Goal: Task Accomplishment & Management: Manage account settings

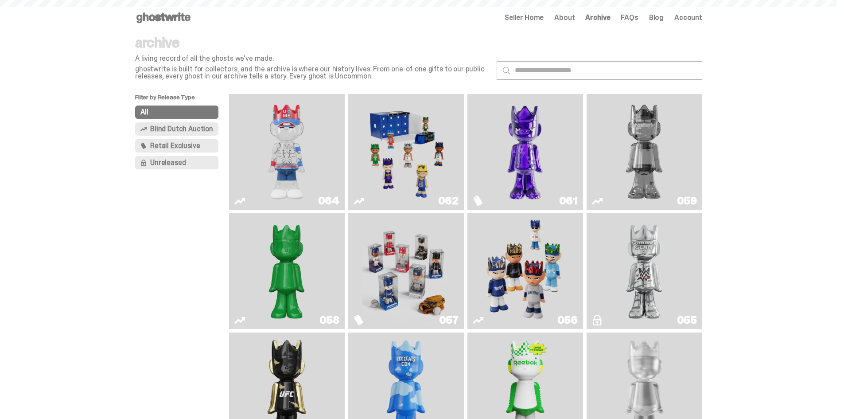
click at [282, 144] on img "You Can't See Me" at bounding box center [286, 152] width 87 height 109
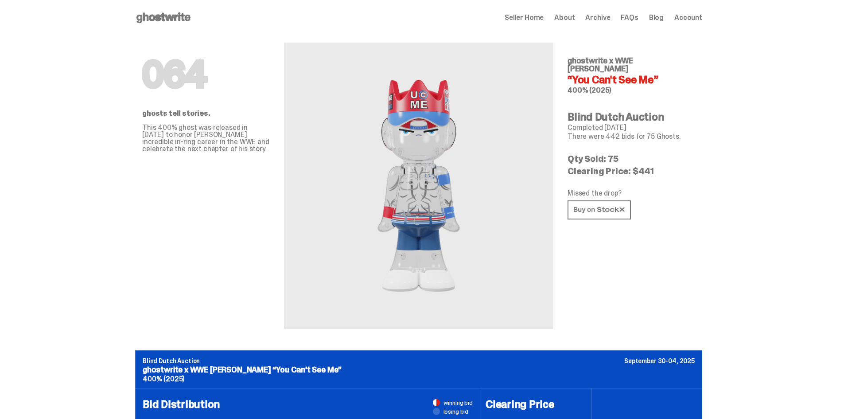
click at [539, 20] on span "Seller Home" at bounding box center [524, 17] width 39 height 7
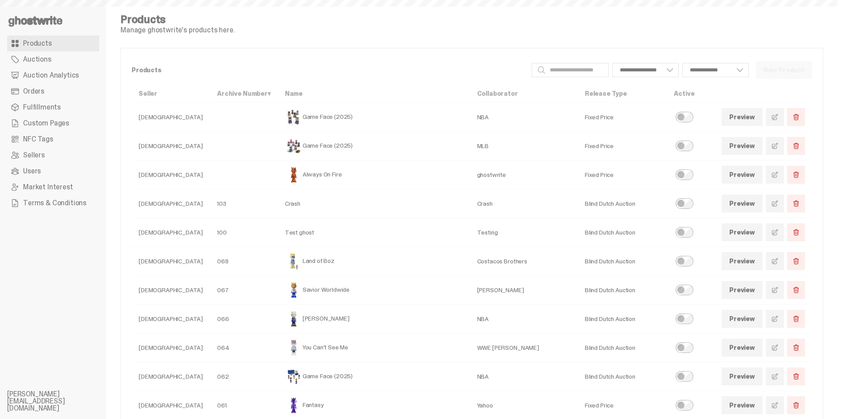
select select
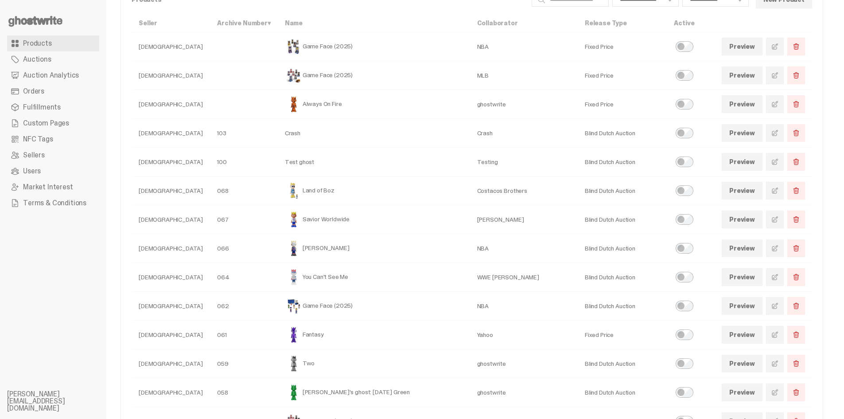
scroll to position [89, 0]
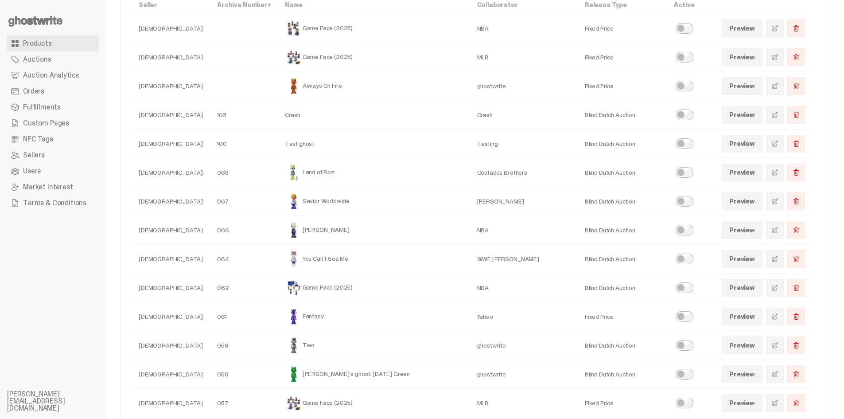
click at [779, 258] on span at bounding box center [775, 258] width 7 height 7
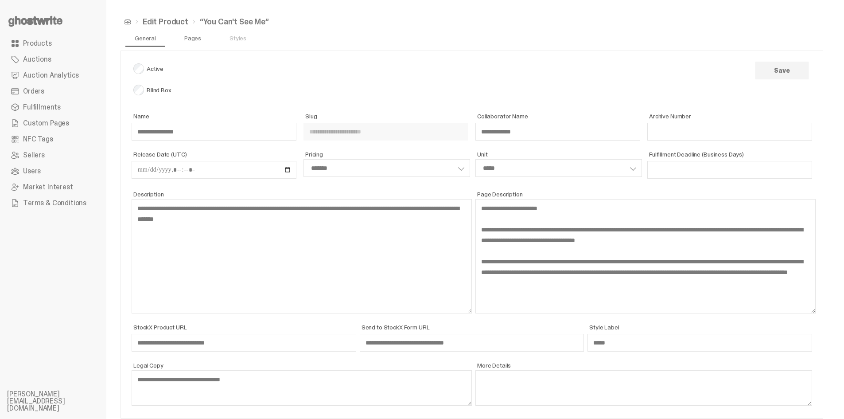
click at [193, 39] on link "Pages" at bounding box center [192, 38] width 31 height 18
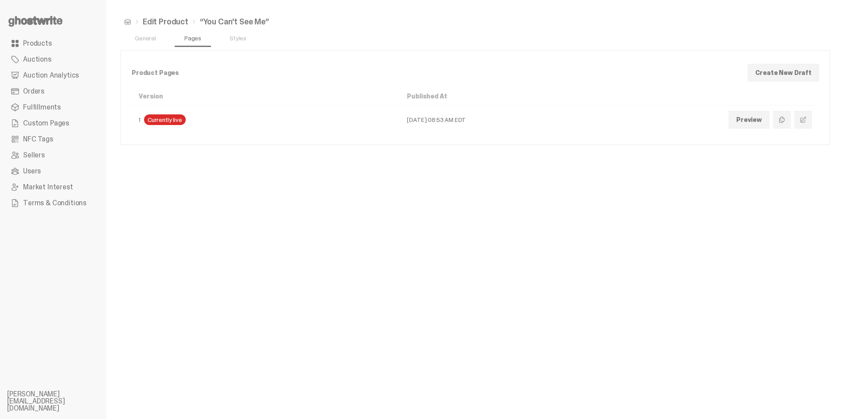
click at [801, 122] on span at bounding box center [803, 119] width 7 height 7
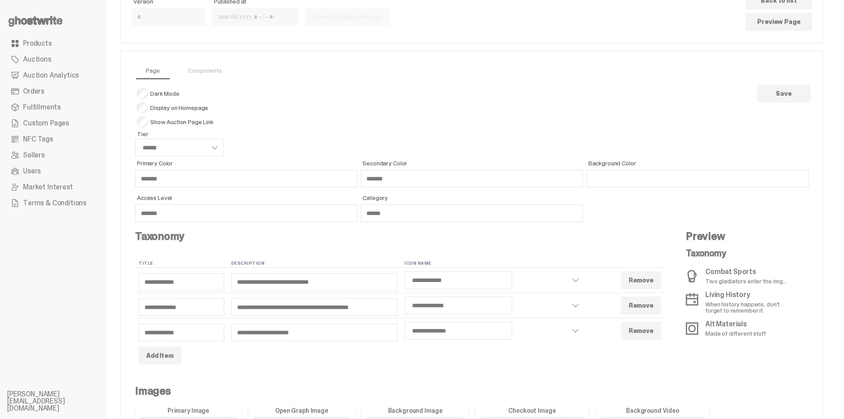
scroll to position [89, 0]
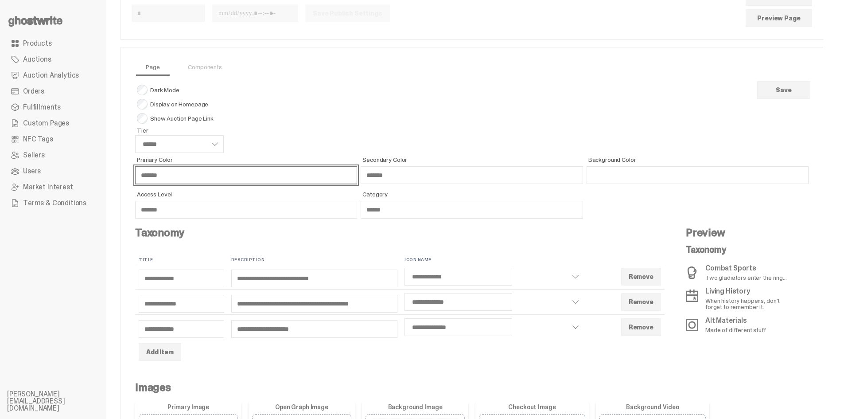
click at [194, 173] on input "*******" at bounding box center [246, 175] width 222 height 18
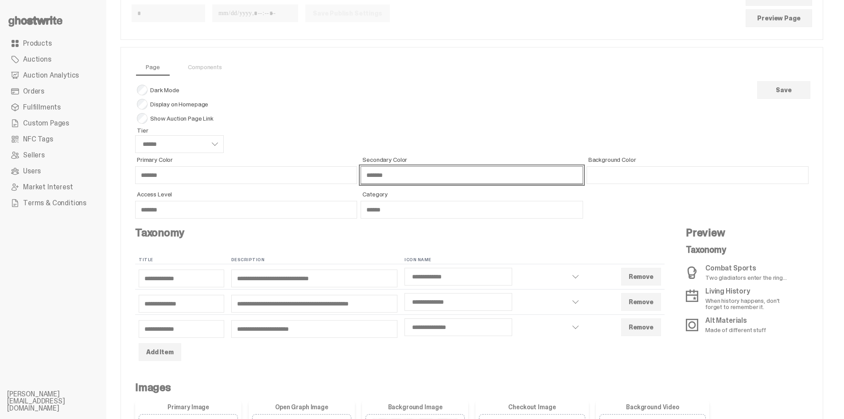
click at [387, 177] on input "*******" at bounding box center [472, 175] width 222 height 18
click at [414, 57] on div "Page Components Dark Mode Display on Homepage Show Auction Page Link Tier *****…" at bounding box center [472, 411] width 702 height 728
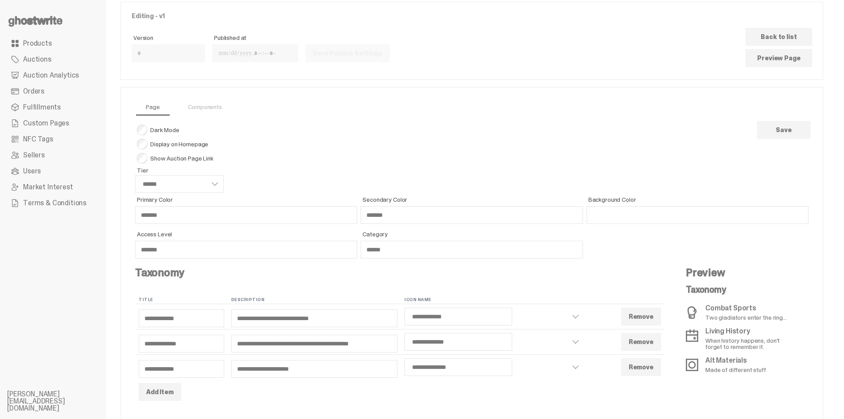
scroll to position [0, 0]
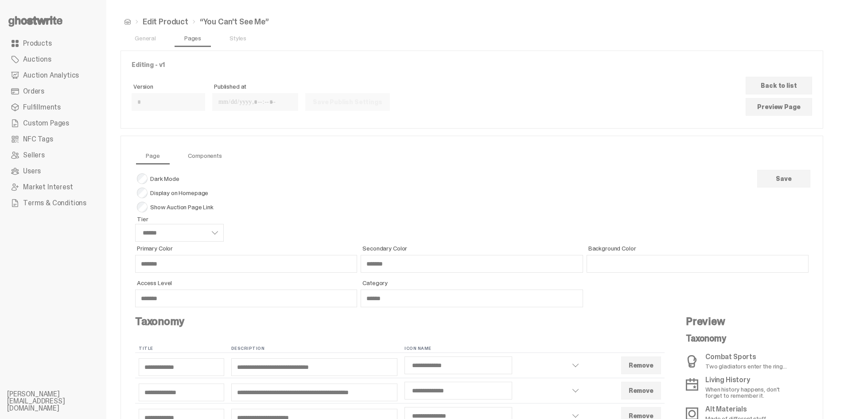
click at [211, 151] on link "Components" at bounding box center [205, 156] width 48 height 18
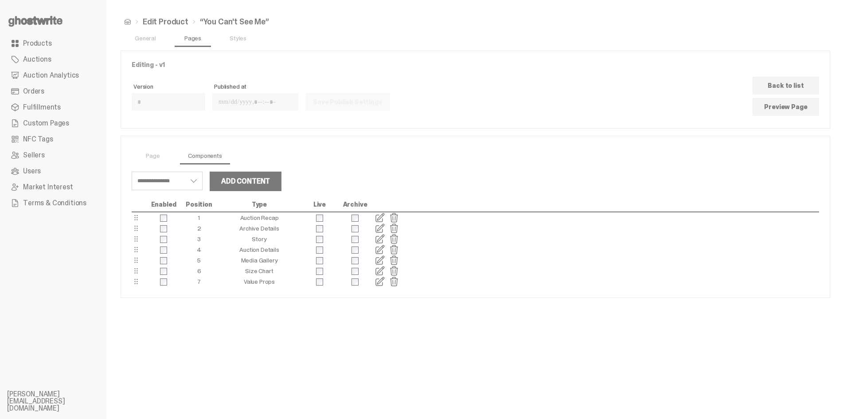
click at [378, 217] on span at bounding box center [380, 217] width 11 height 11
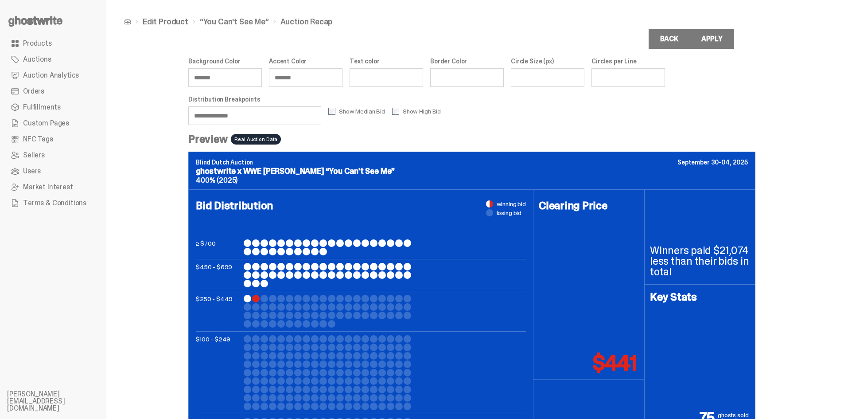
click at [264, 118] on input "**********" at bounding box center [254, 115] width 133 height 19
type input "***"
click at [129, 200] on div "Edit Product “You Can't See Me” Auction Recap Background Color ******* Accent C…" at bounding box center [471, 244] width 731 height 489
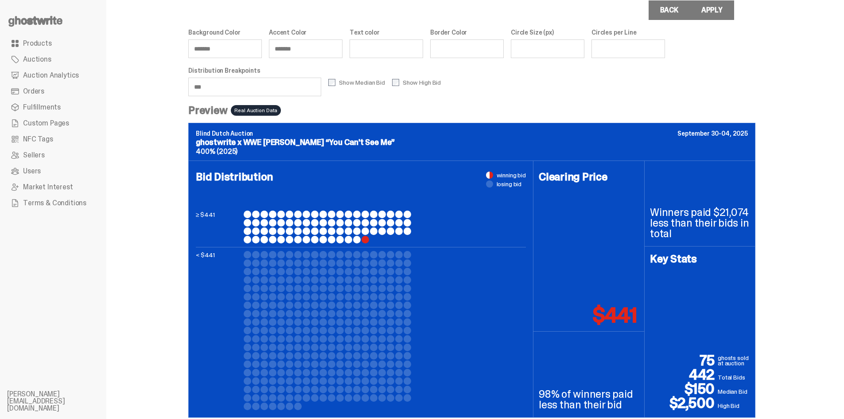
scroll to position [42, 0]
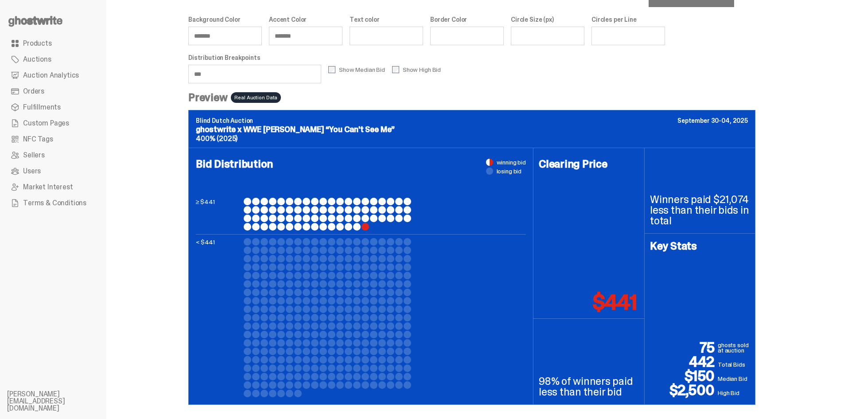
click at [234, 76] on input "***" at bounding box center [254, 74] width 133 height 19
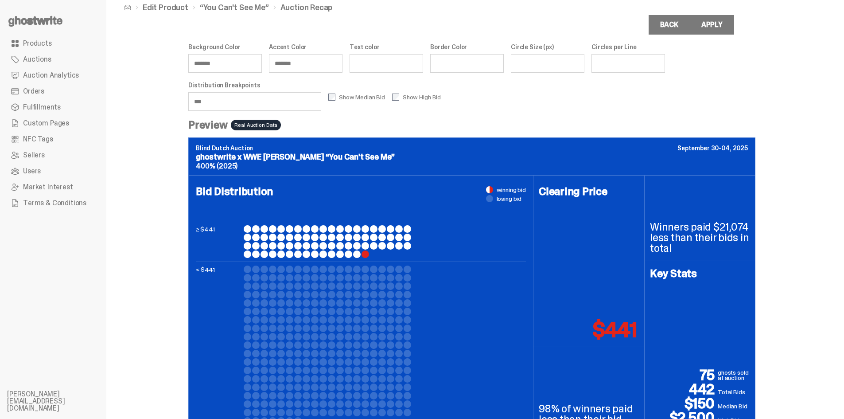
scroll to position [0, 0]
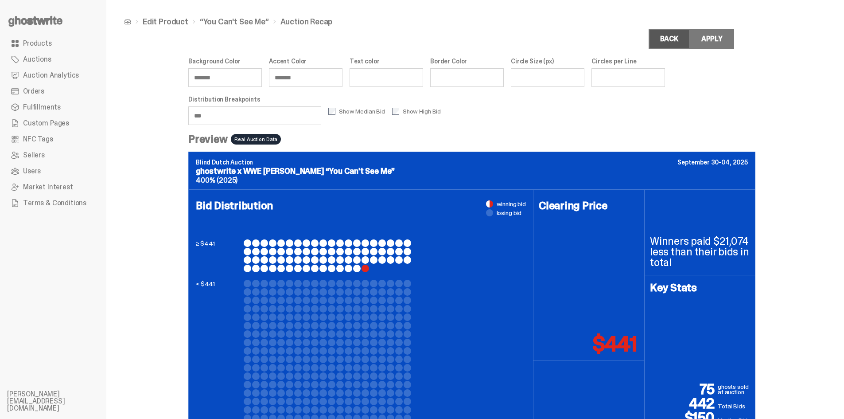
click at [676, 39] on link "Back" at bounding box center [669, 39] width 41 height 20
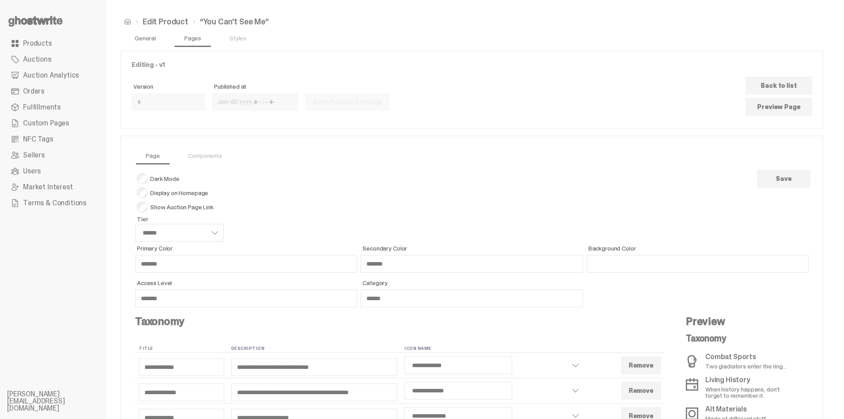
click at [156, 40] on link "General" at bounding box center [145, 38] width 35 height 18
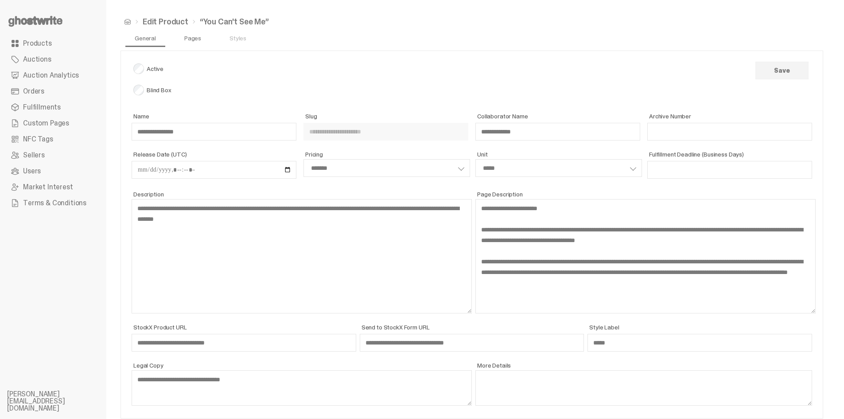
click at [196, 37] on link "Pages" at bounding box center [192, 38] width 31 height 18
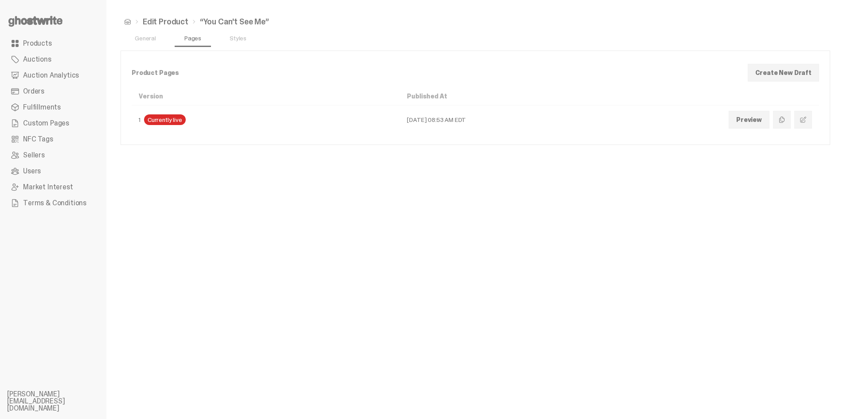
click at [802, 117] on span at bounding box center [803, 119] width 7 height 7
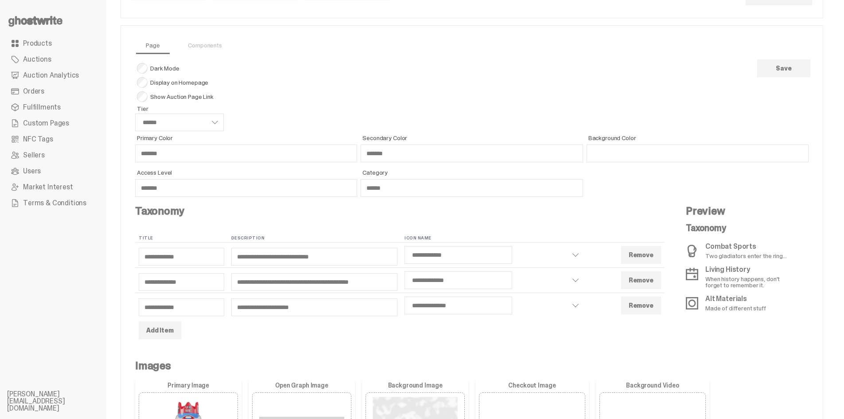
scroll to position [44, 0]
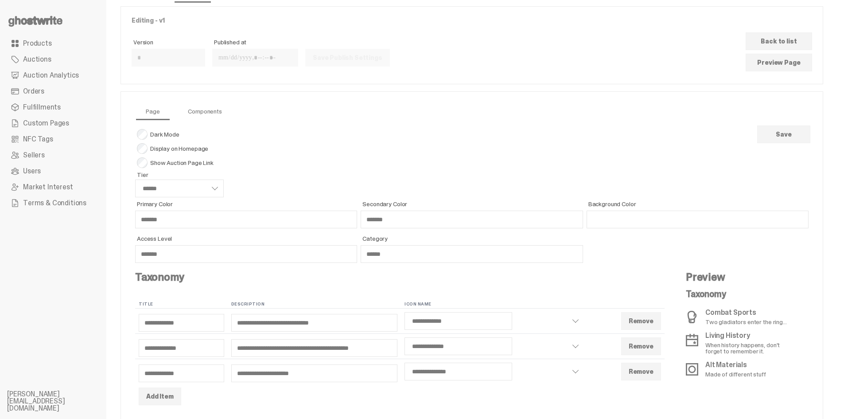
click at [223, 113] on link "Components" at bounding box center [205, 111] width 48 height 18
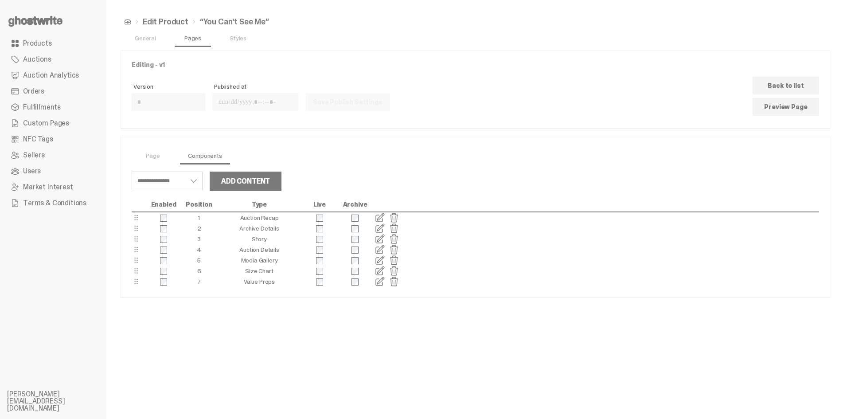
click at [382, 240] on span at bounding box center [380, 239] width 11 height 11
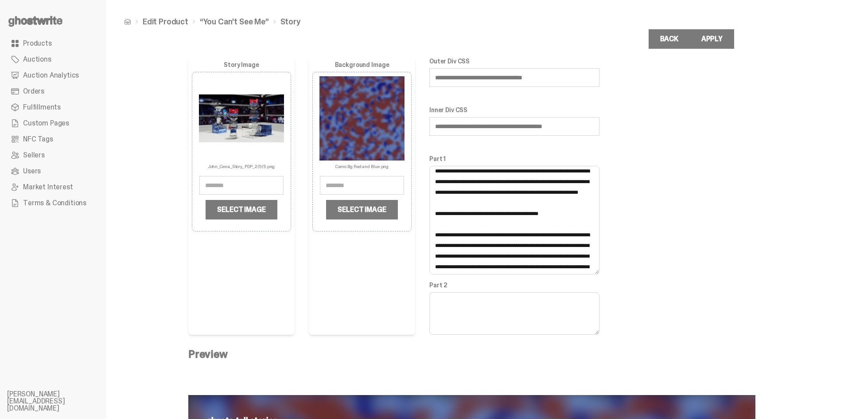
scroll to position [14, 0]
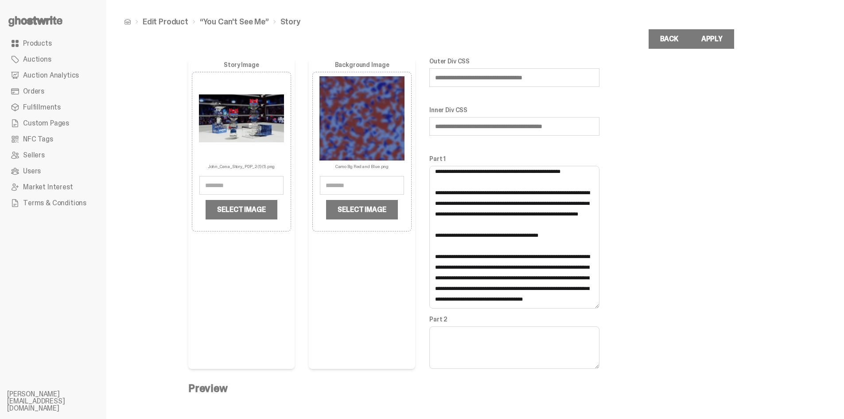
drag, startPoint x: 602, startPoint y: 203, endPoint x: 607, endPoint y: 304, distance: 100.3
click at [607, 304] on div "Story Image John_Cena_Story_PDP_2 (1) (1).png Select Image Background Image Cam…" at bounding box center [471, 213] width 567 height 311
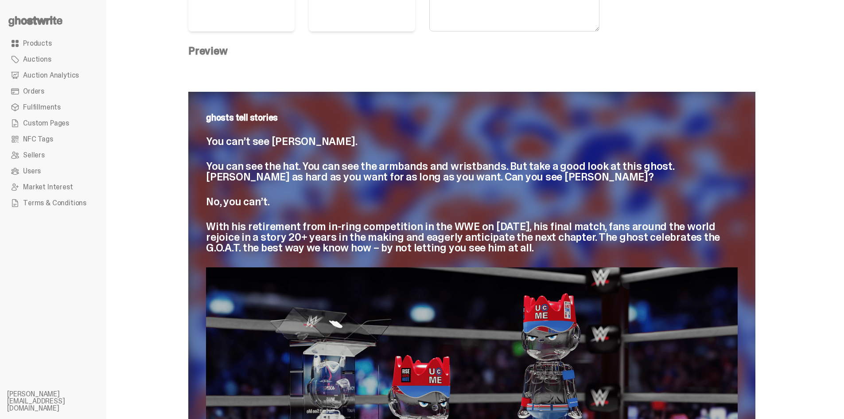
scroll to position [355, 0]
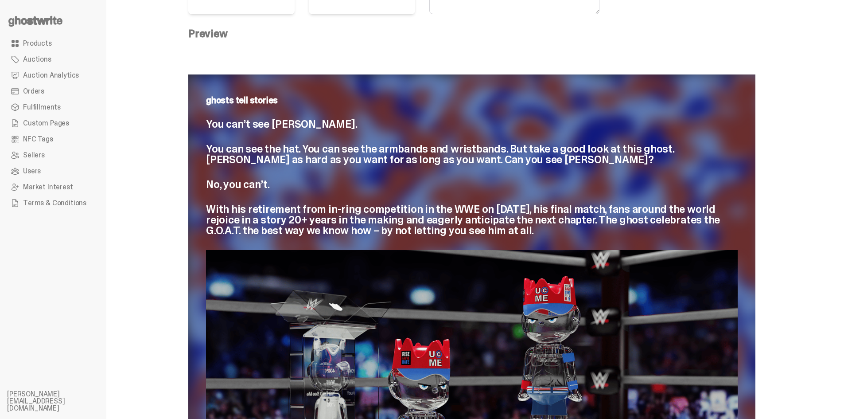
drag, startPoint x: 209, startPoint y: 125, endPoint x: 535, endPoint y: 234, distance: 343.8
click at [535, 234] on div "ghosts tell stories You can’t see [PERSON_NAME]. You can see the hat. You can s…" at bounding box center [472, 166] width 532 height 140
copy div "You can’t see [PERSON_NAME]. You can see the hat. You can see the armbands and …"
click at [167, 198] on div "Edit Product “You Can't See Me” Story Story Image John_Cena_Story_PDP_2 (1) (1)…" at bounding box center [471, 125] width 731 height 960
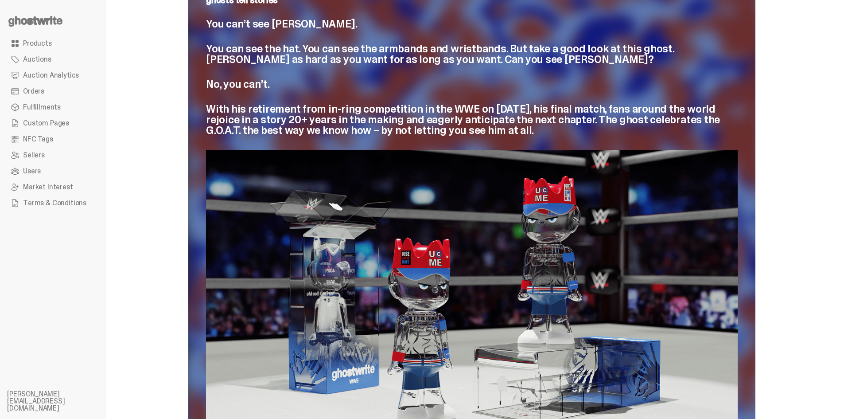
scroll to position [0, 0]
